Goal: Information Seeking & Learning: Learn about a topic

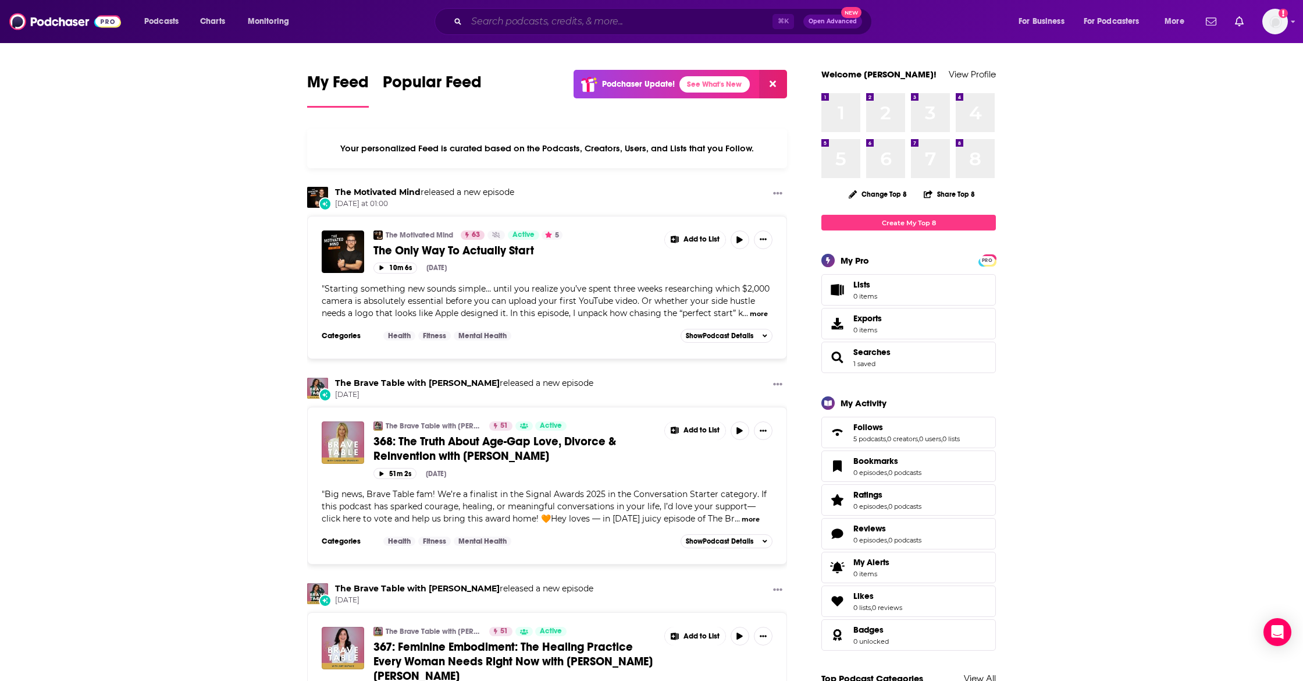
drag, startPoint x: 590, startPoint y: 22, endPoint x: 610, endPoint y: 18, distance: 20.1
click at [591, 19] on input "Search podcasts, credits, & more..." at bounding box center [620, 21] width 306 height 19
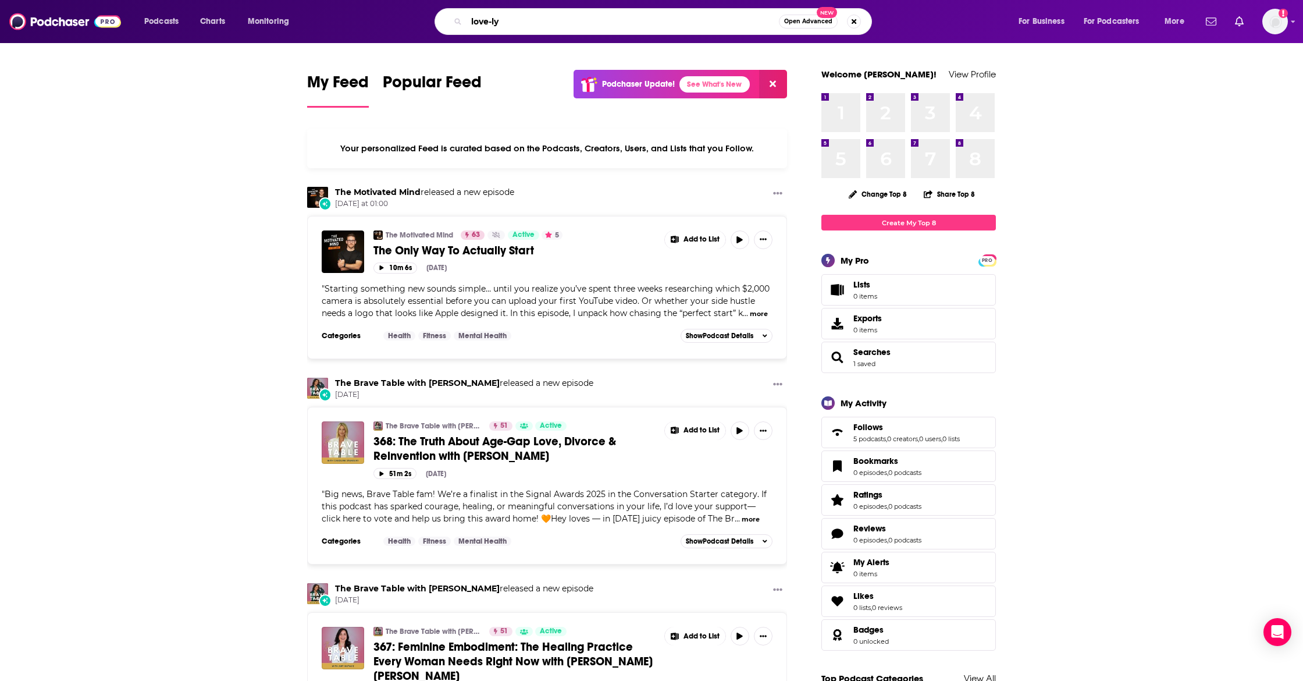
type input "love-ly"
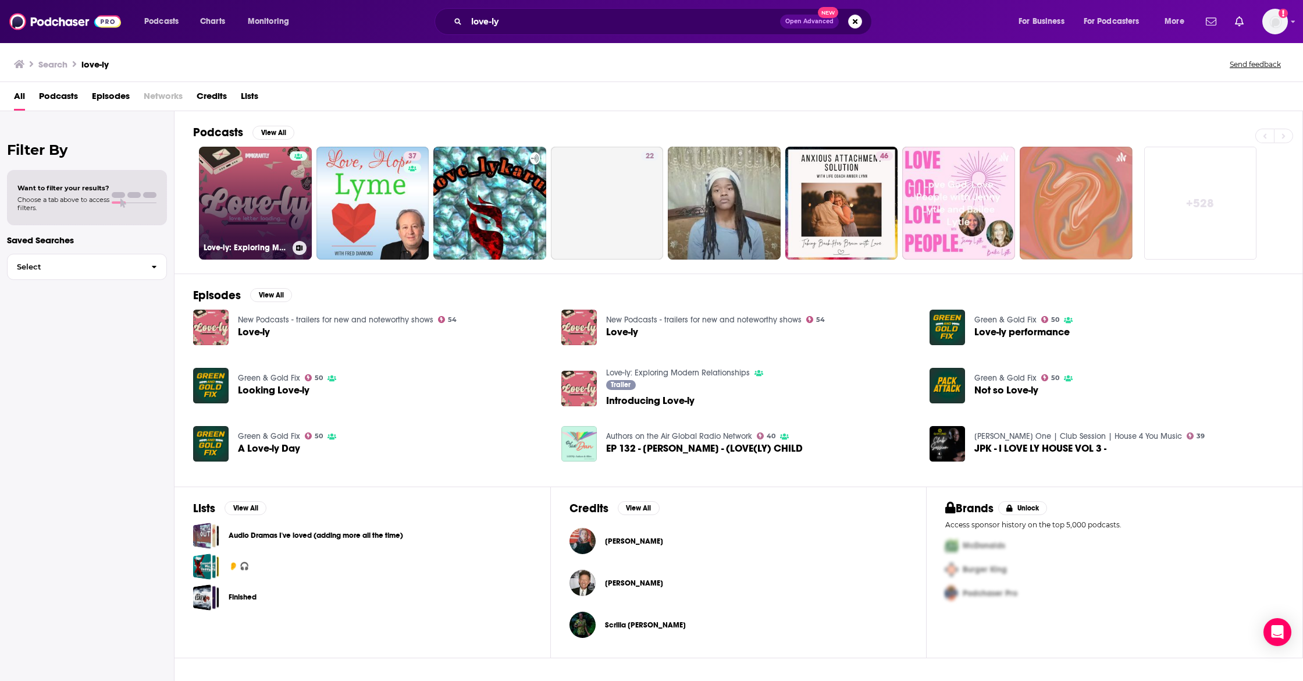
click at [239, 197] on link "Love-ly: Exploring Modern Relationships" at bounding box center [255, 203] width 113 height 113
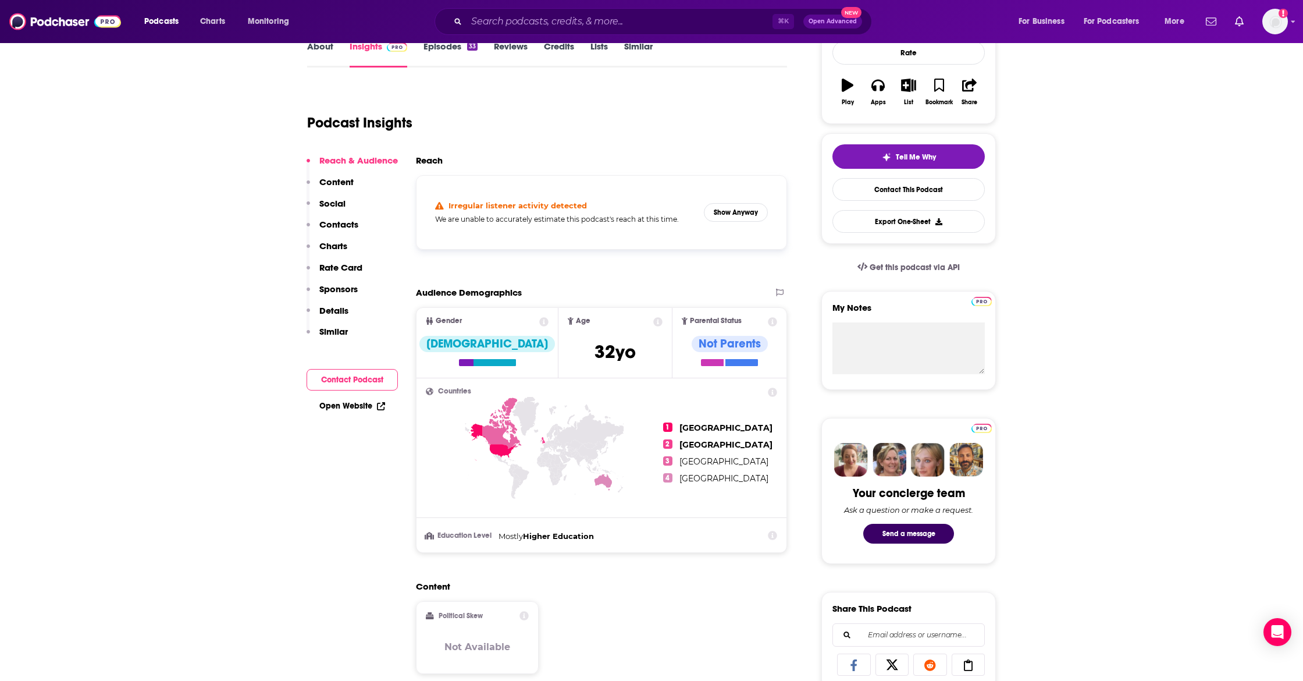
scroll to position [180, 0]
click at [749, 214] on button "Show Anyway" at bounding box center [736, 213] width 64 height 19
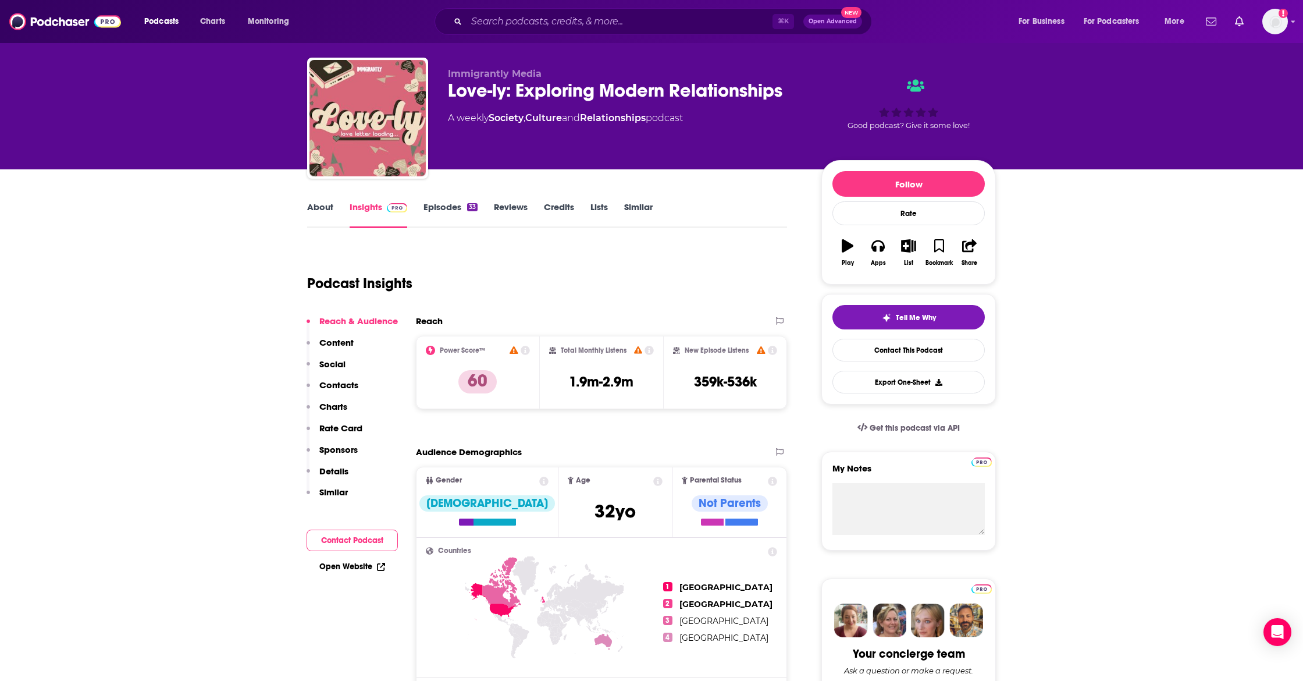
scroll to position [22, 0]
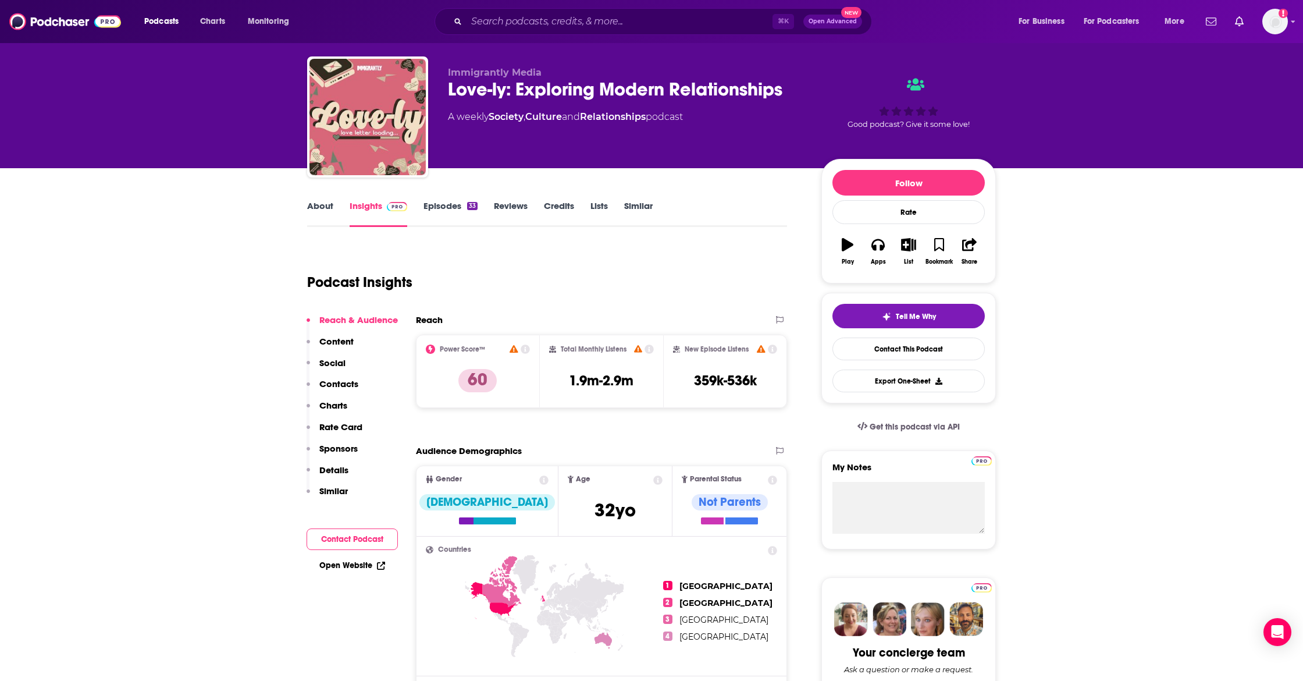
click at [316, 205] on link "About" at bounding box center [320, 213] width 26 height 27
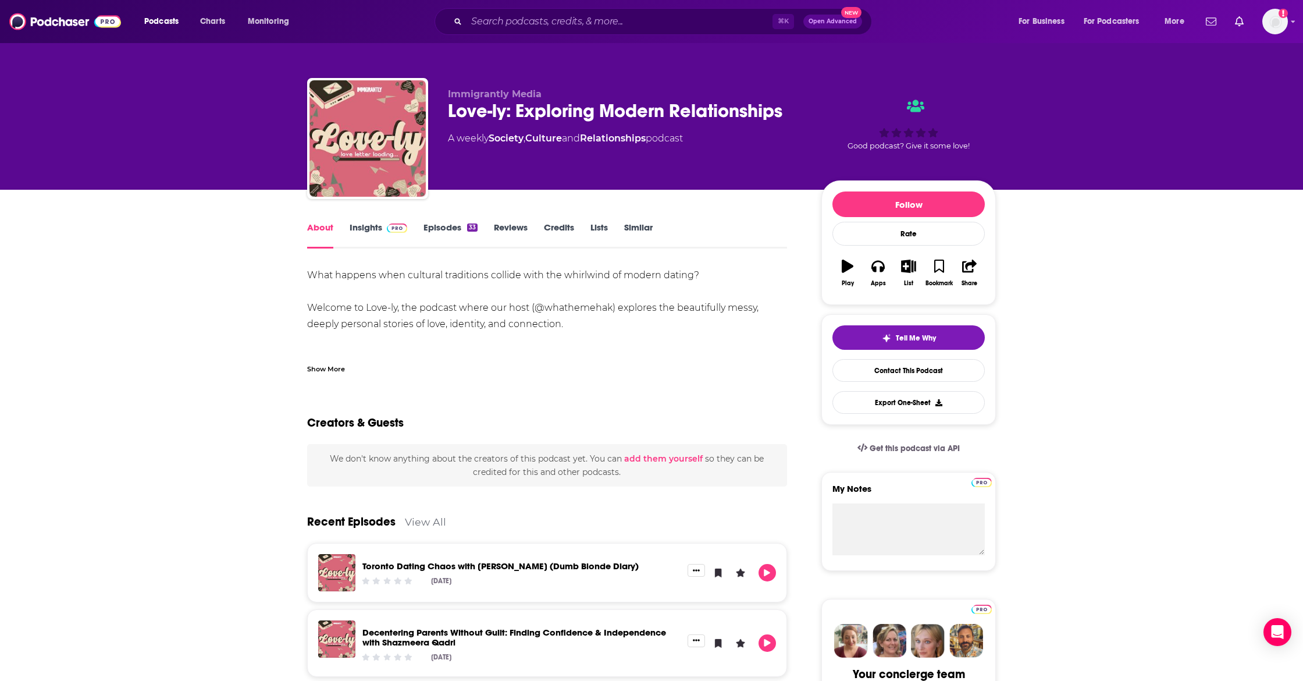
click at [324, 372] on div "Show More" at bounding box center [326, 368] width 38 height 11
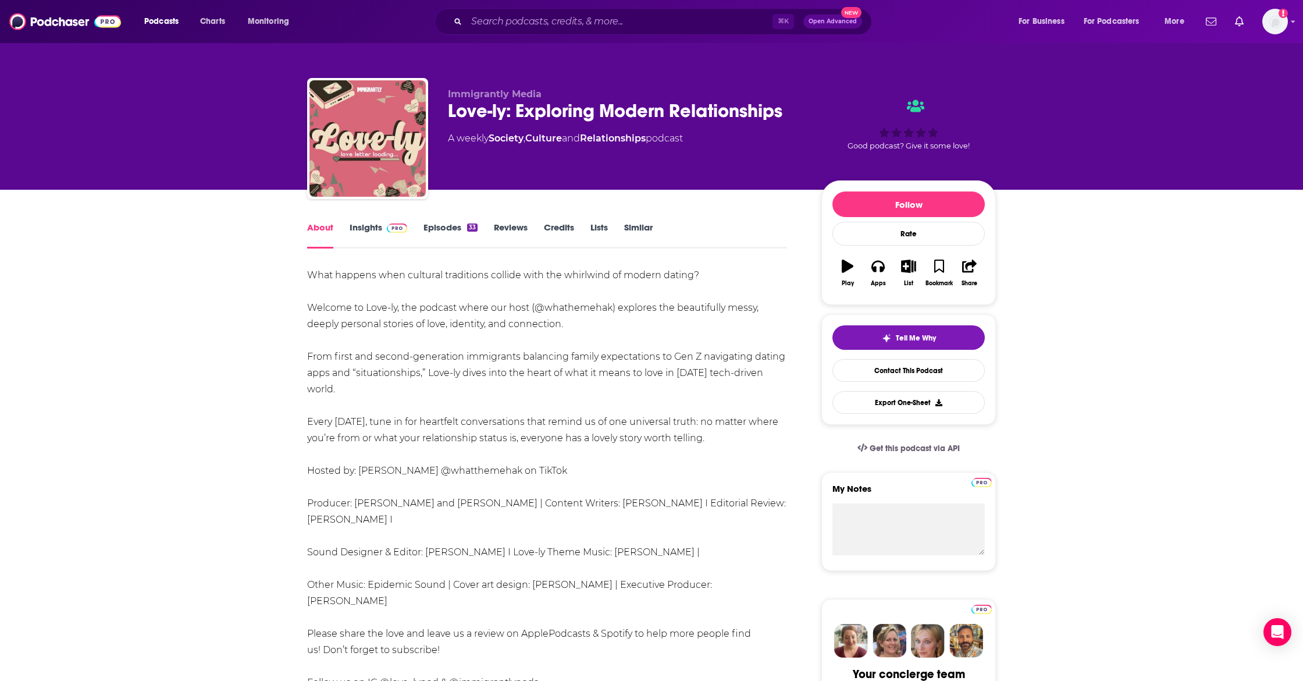
click at [372, 226] on link "Insights" at bounding box center [379, 235] width 58 height 27
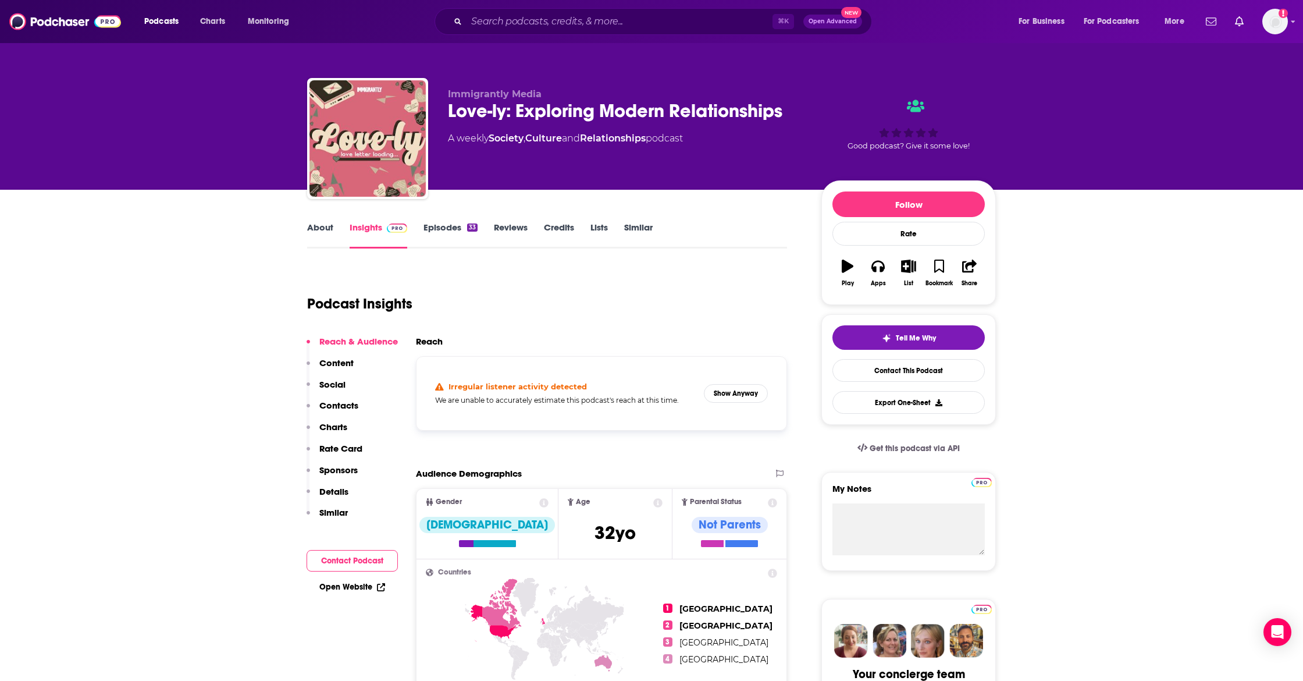
click at [448, 228] on link "Episodes 33" at bounding box center [451, 235] width 54 height 27
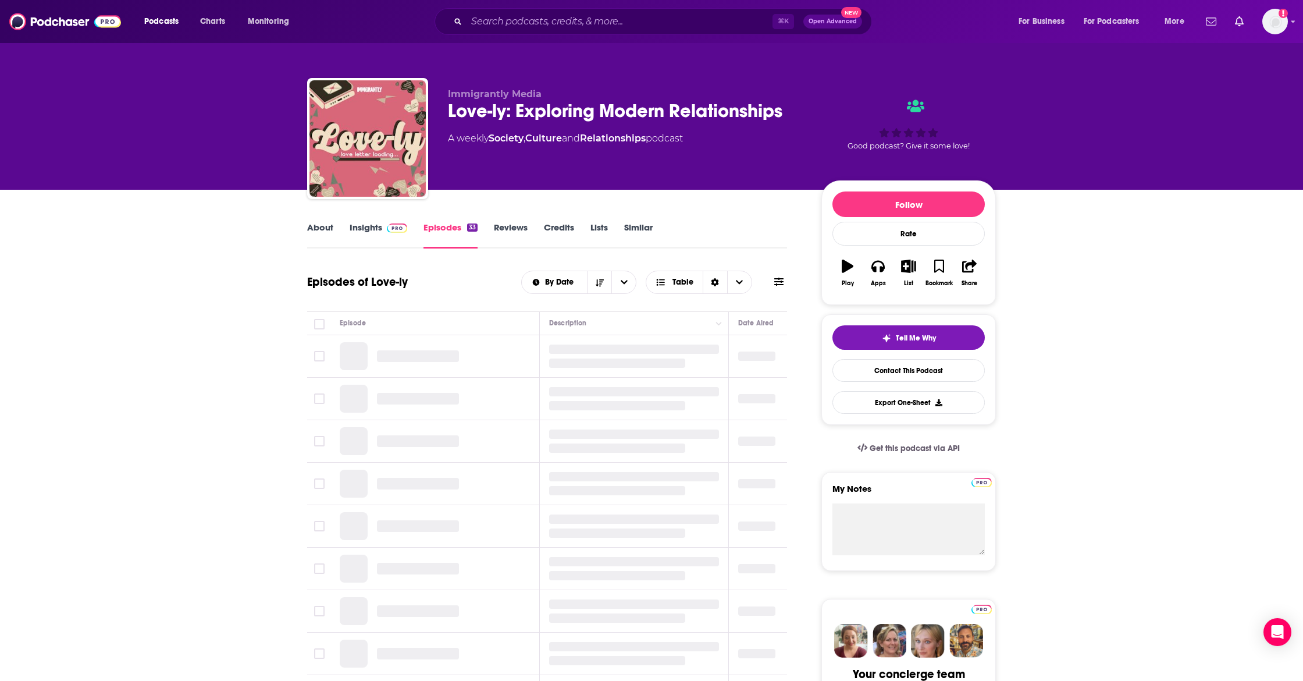
click at [315, 224] on link "About" at bounding box center [320, 235] width 26 height 27
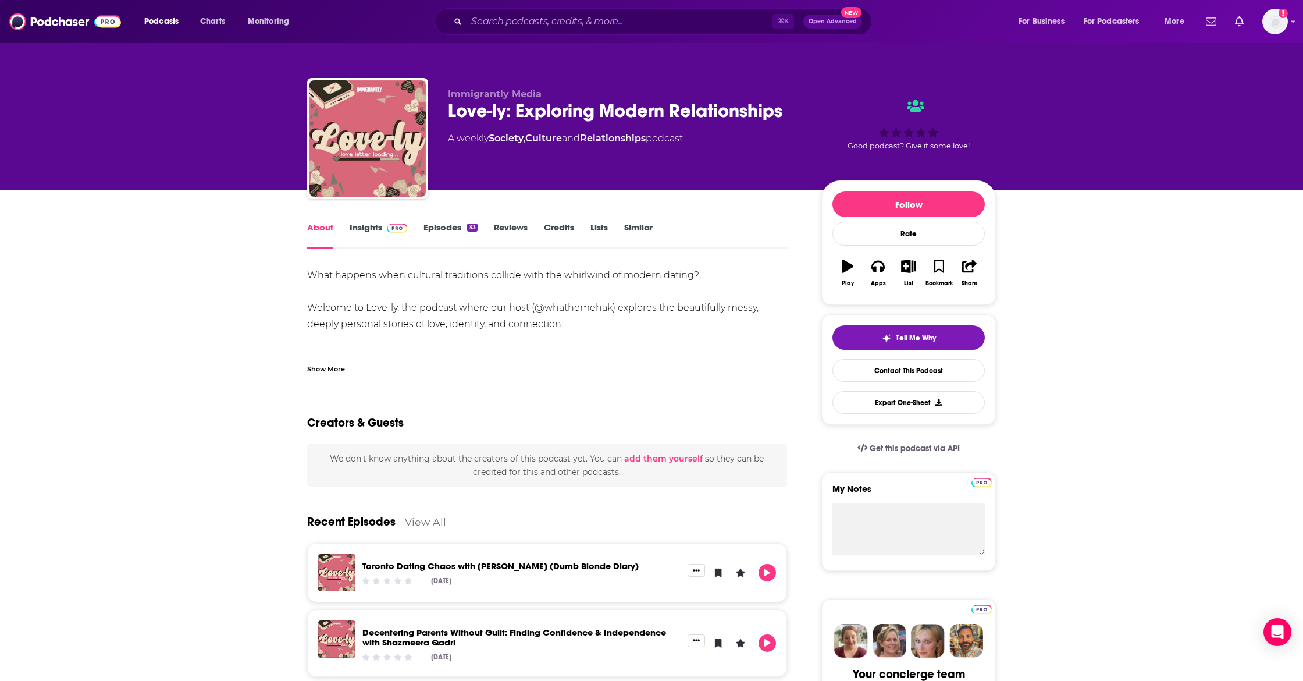
click at [439, 230] on link "Episodes 33" at bounding box center [451, 235] width 54 height 27
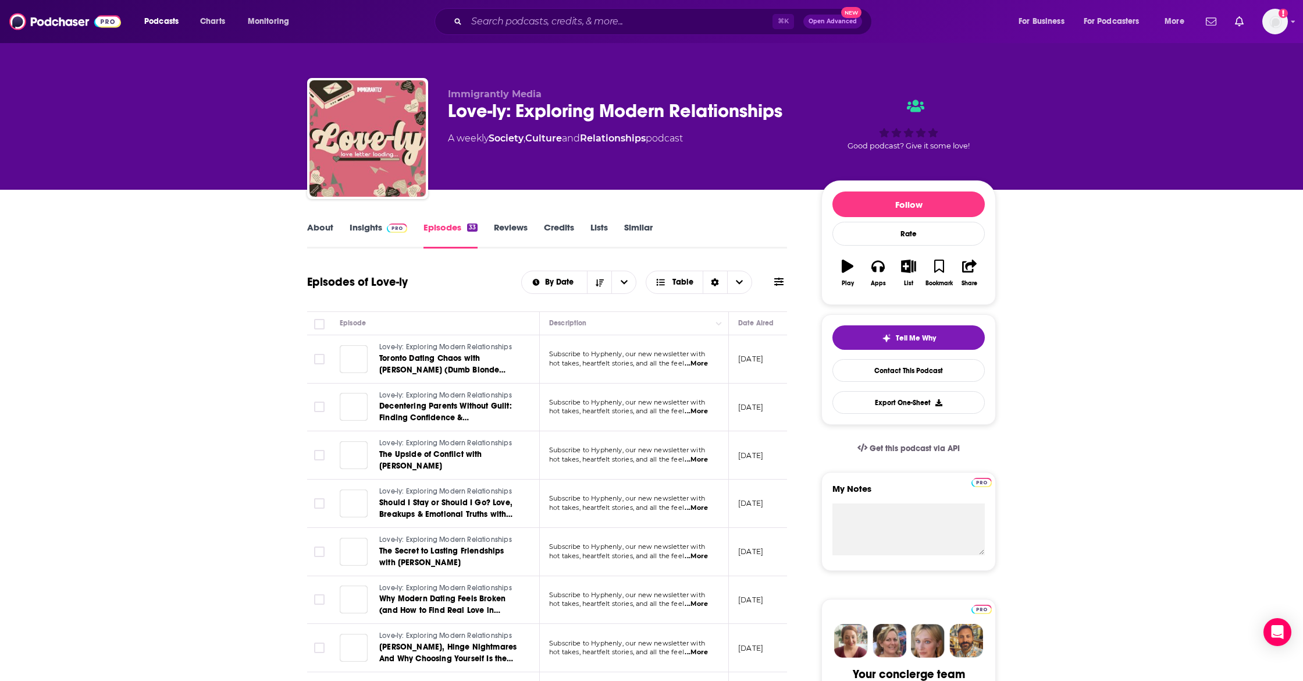
click at [365, 227] on link "Insights" at bounding box center [379, 235] width 58 height 27
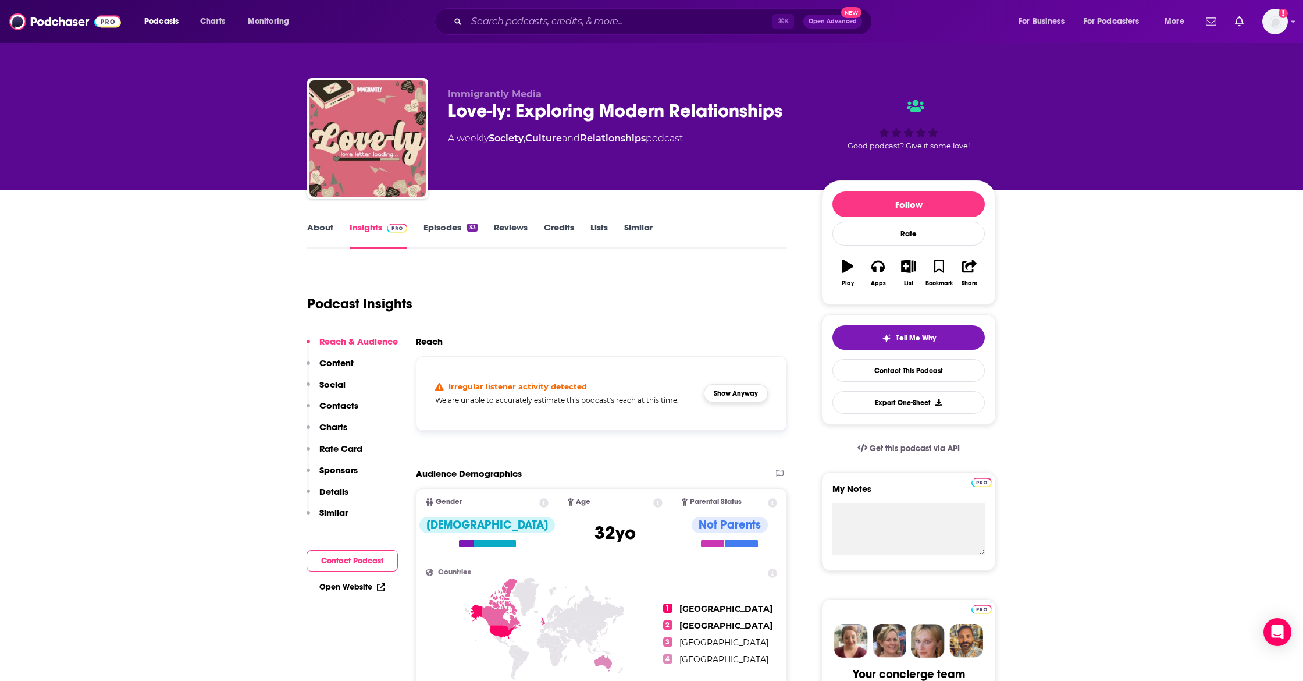
click at [761, 396] on button "Show Anyway" at bounding box center [736, 393] width 64 height 19
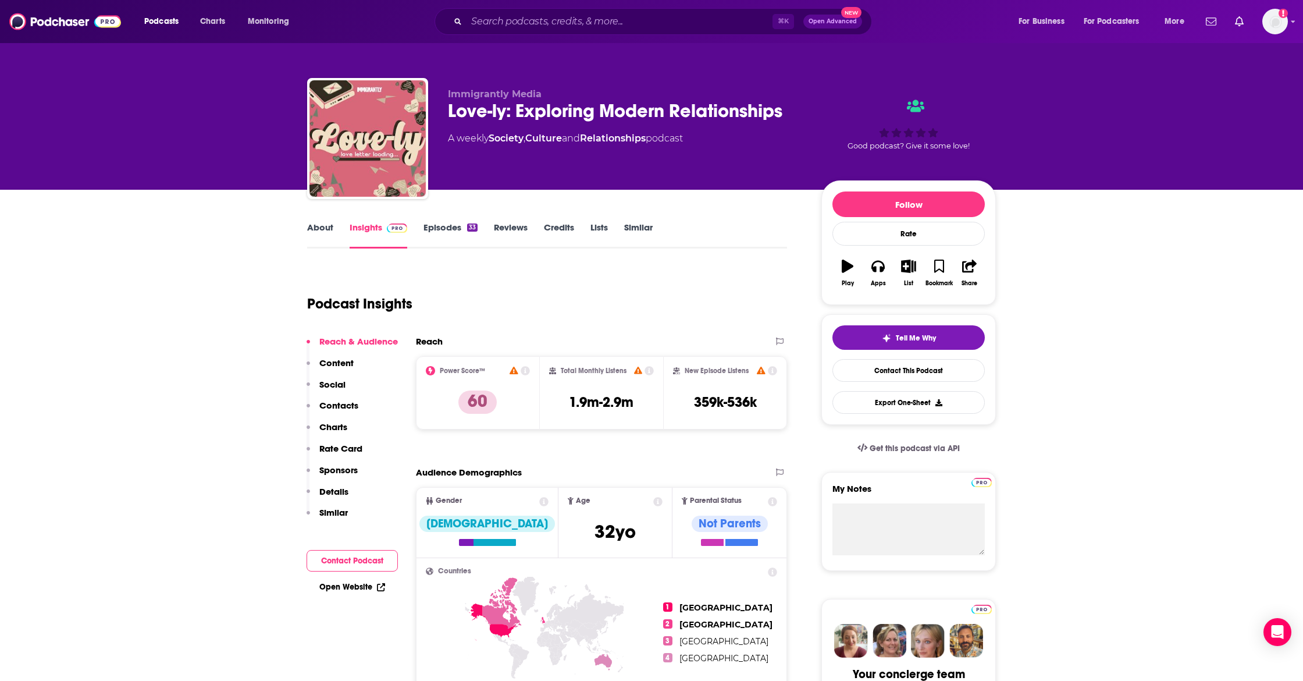
click at [667, 273] on div "Podcast Insights" at bounding box center [542, 296] width 471 height 59
click at [316, 226] on link "About" at bounding box center [320, 235] width 26 height 27
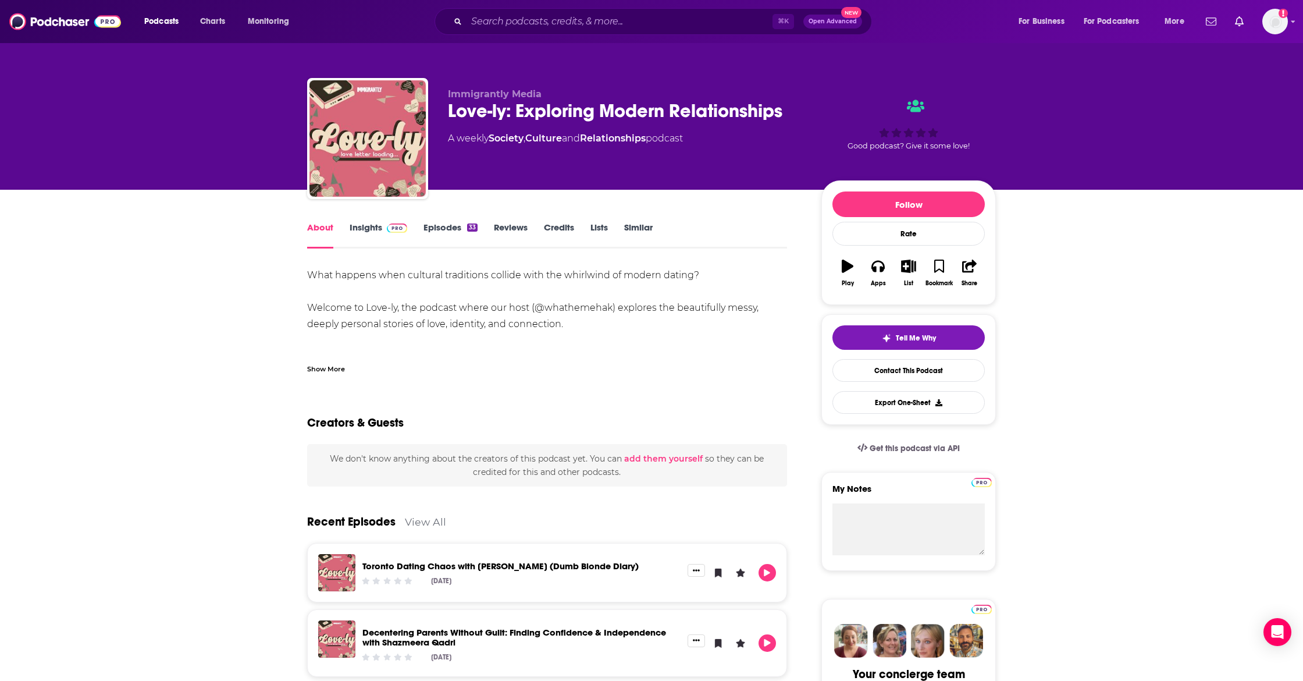
drag, startPoint x: 328, startPoint y: 368, endPoint x: 351, endPoint y: 362, distance: 24.0
click at [329, 368] on div "Show More" at bounding box center [326, 368] width 38 height 11
